Goal: Task Accomplishment & Management: Use online tool/utility

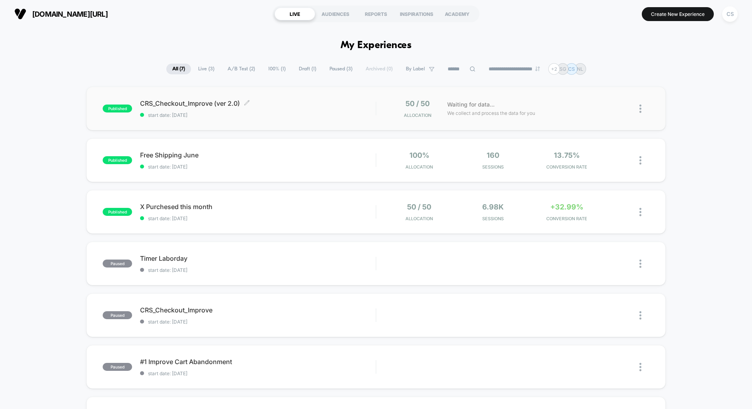
click at [291, 105] on span "CRS_Checkout_Improve (ver 2.0) Click to edit experience details" at bounding box center [257, 103] width 235 height 8
